Goal: Browse casually

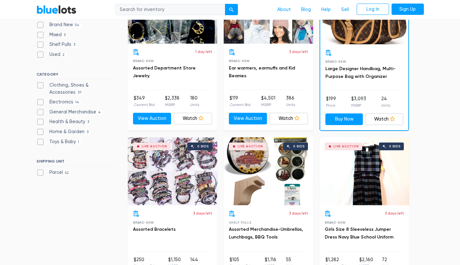
scroll to position [242, 0]
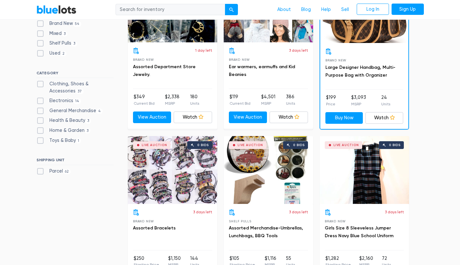
click at [278, 184] on div "Live Auction 0 bids" at bounding box center [268, 170] width 89 height 68
click at [174, 177] on div "Live Auction 0 bids" at bounding box center [172, 170] width 89 height 68
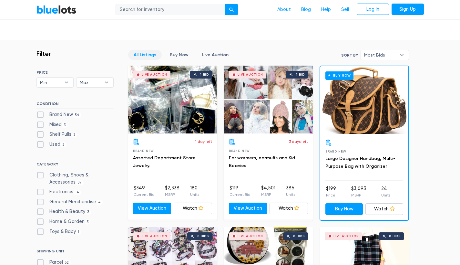
scroll to position [143, 0]
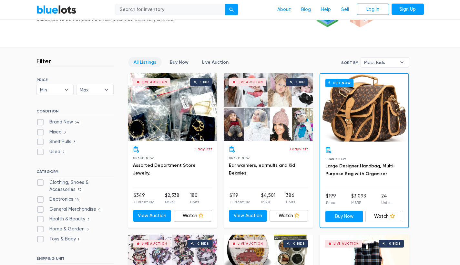
click at [167, 110] on div "Live Auction 1 bid" at bounding box center [172, 107] width 89 height 68
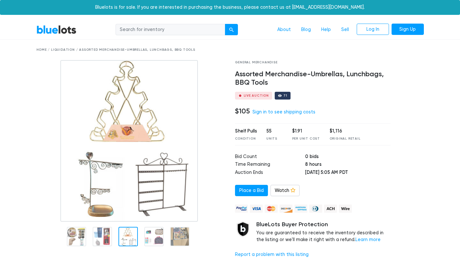
scroll to position [7, 0]
